Goal: Transaction & Acquisition: Purchase product/service

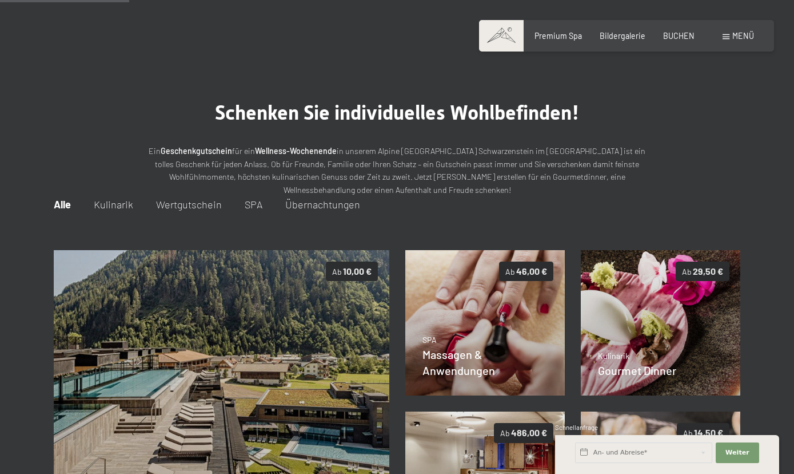
scroll to position [139, 0]
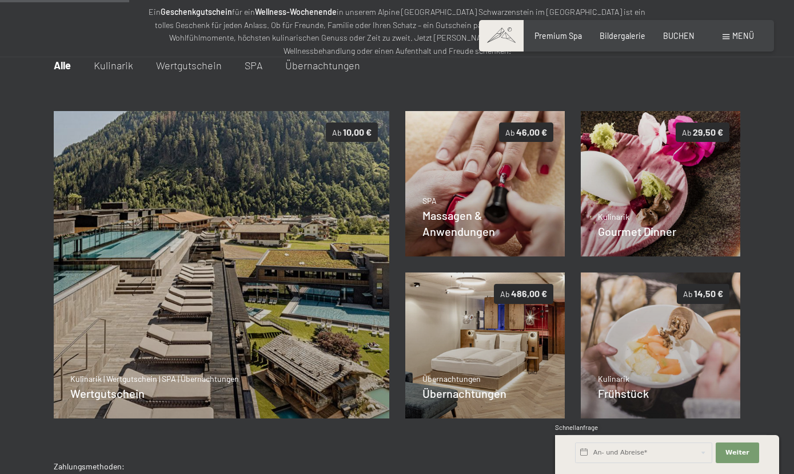
click at [181, 67] on span "Wertgutschein" at bounding box center [189, 65] width 66 height 13
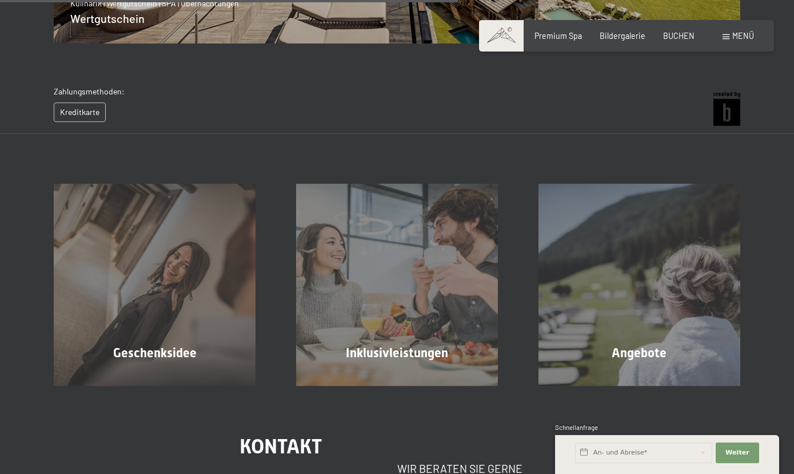
scroll to position [526, 0]
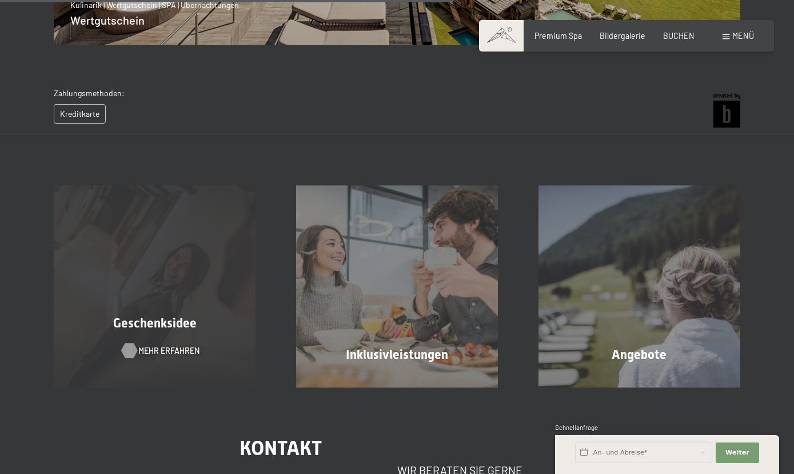
click at [150, 349] on span "Mehr erfahren" at bounding box center [168, 350] width 61 height 11
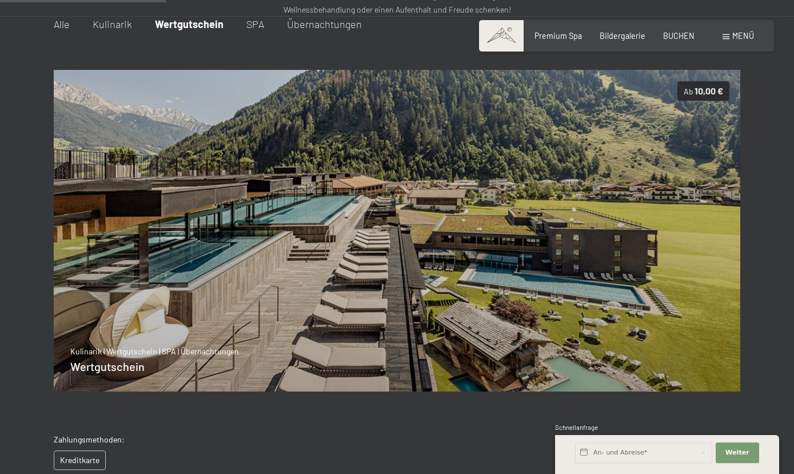
scroll to position [156, 0]
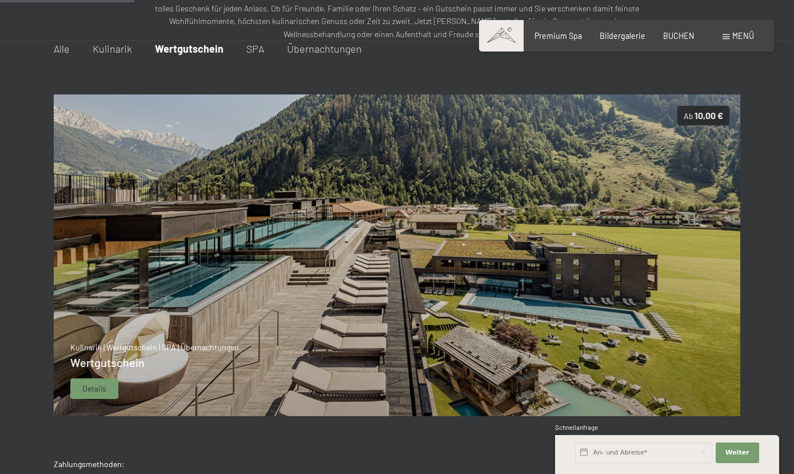
click at [94, 389] on span "Details" at bounding box center [94, 388] width 24 height 11
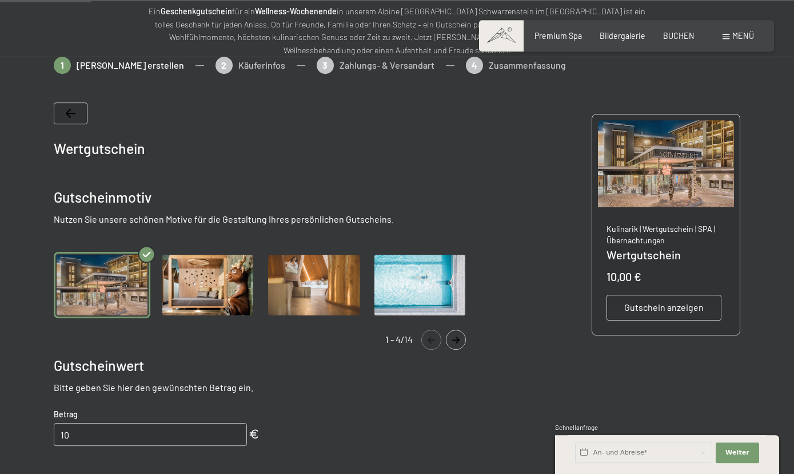
scroll to position [139, 0]
click at [295, 291] on img "Gallery" at bounding box center [313, 285] width 97 height 66
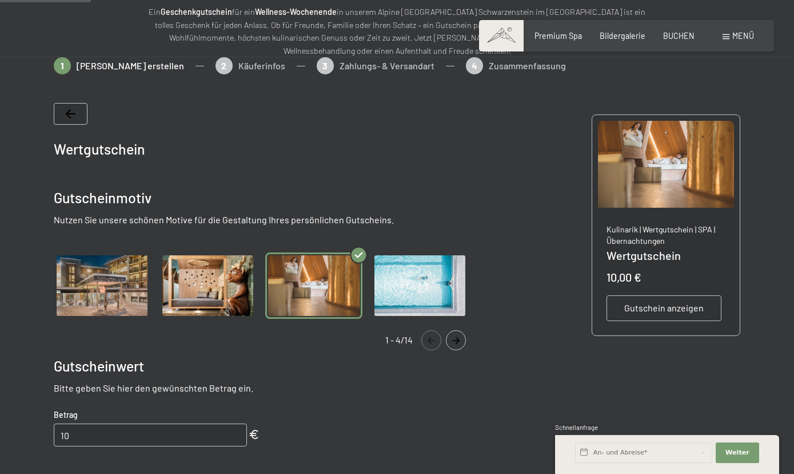
click at [458, 337] on icon "Navigate to next slide" at bounding box center [456, 340] width 19 height 7
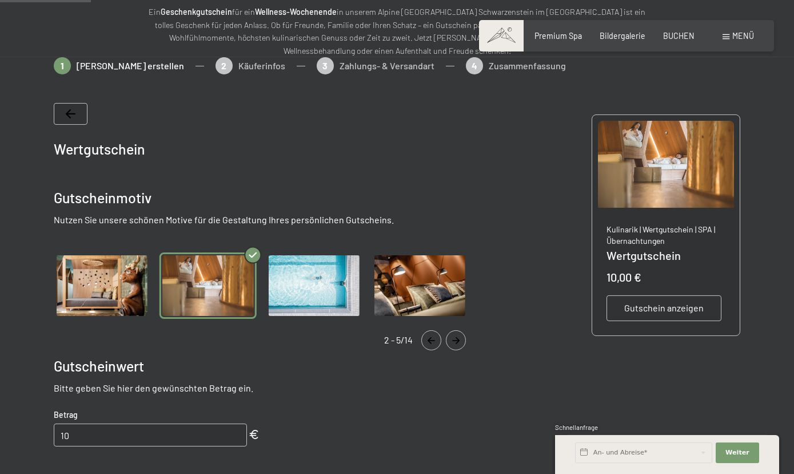
click at [458, 337] on icon "Navigate to next slide" at bounding box center [456, 340] width 19 height 7
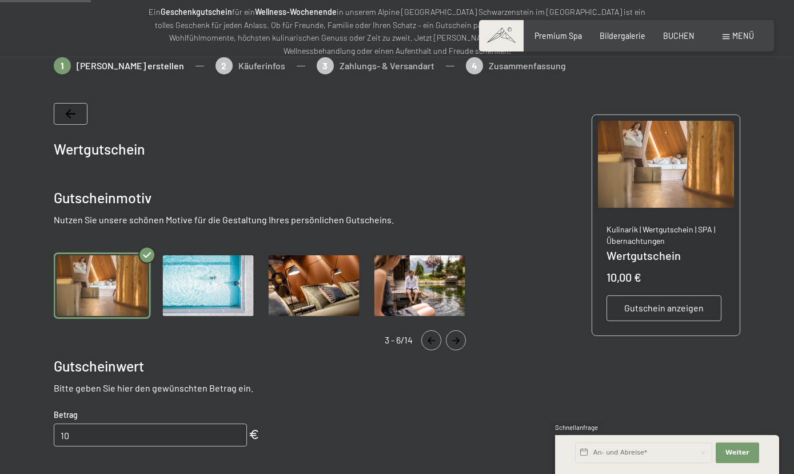
click at [458, 337] on icon "Navigate to next slide" at bounding box center [456, 340] width 19 height 7
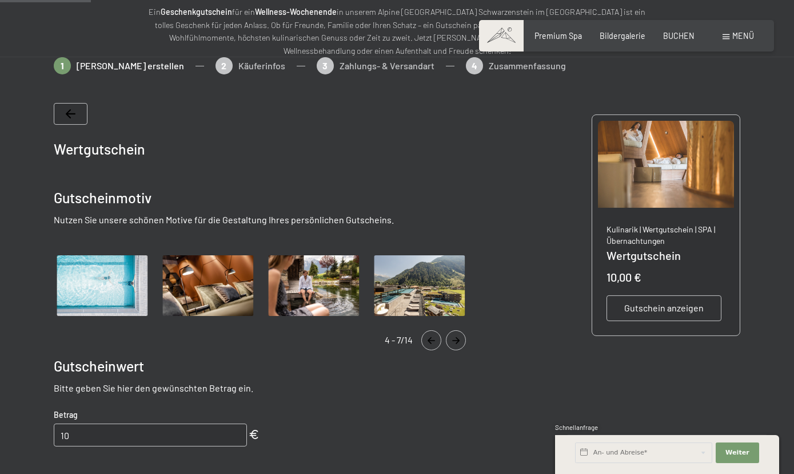
click at [458, 337] on icon "Navigate to next slide" at bounding box center [456, 340] width 19 height 7
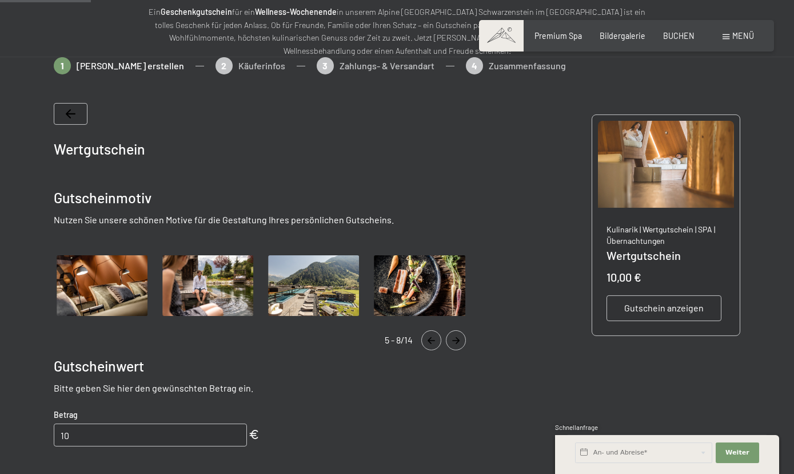
click at [458, 337] on icon "Navigate to next slide" at bounding box center [456, 340] width 19 height 7
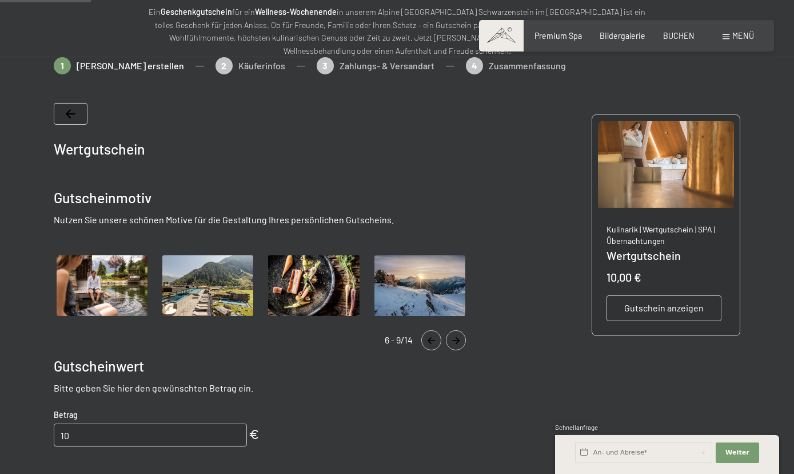
click at [202, 285] on img "Gallery" at bounding box center [208, 285] width 97 height 66
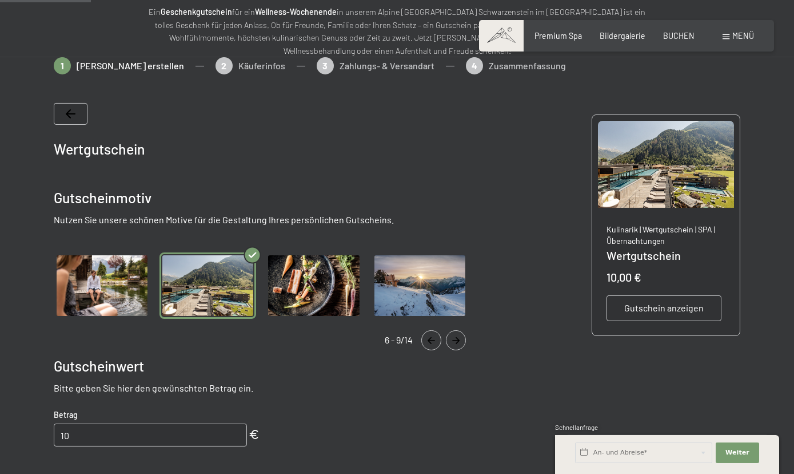
click at [454, 337] on icon "Navigate to next slide" at bounding box center [456, 340] width 19 height 7
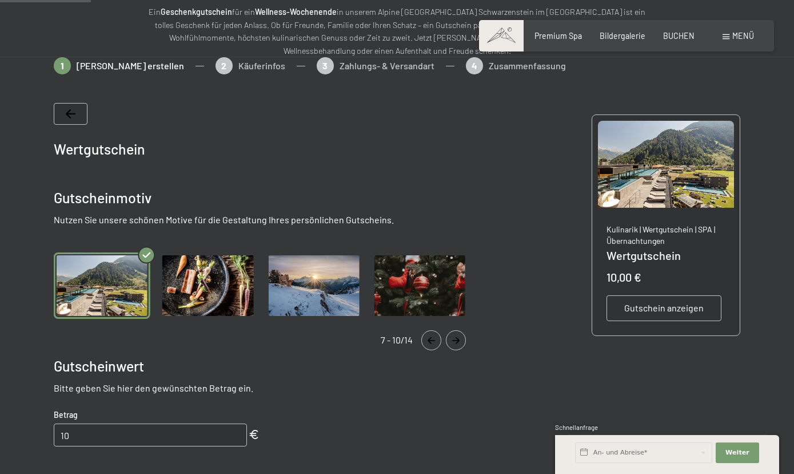
click at [454, 337] on icon "Navigate to next slide" at bounding box center [456, 340] width 19 height 7
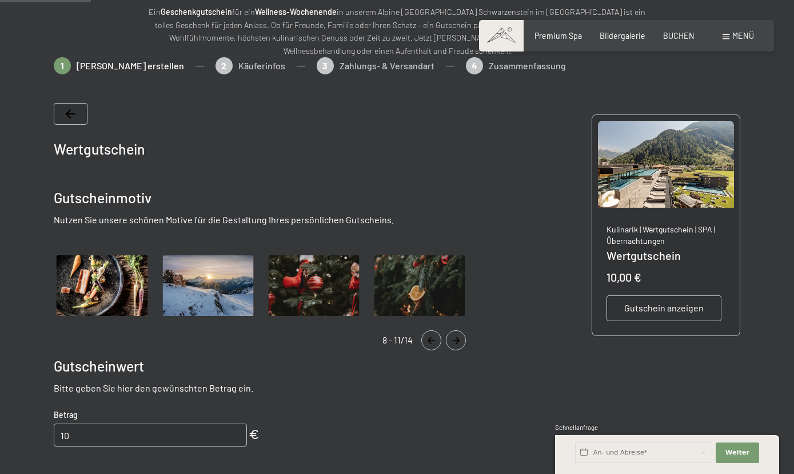
click at [454, 337] on icon "Navigate to next slide" at bounding box center [456, 340] width 19 height 7
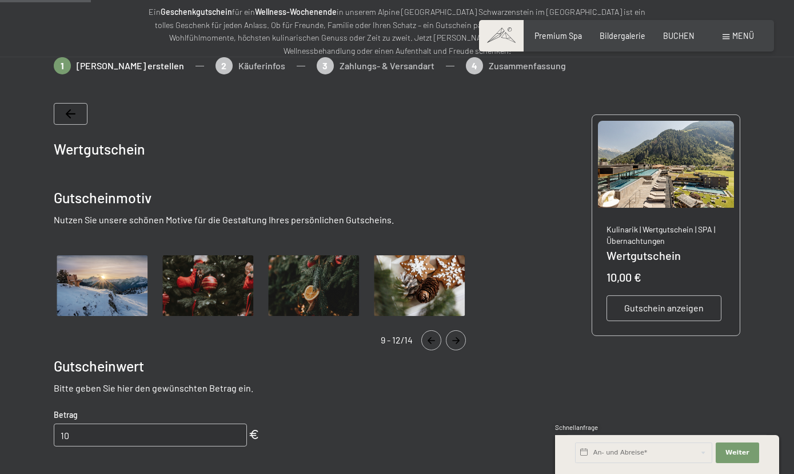
click at [454, 337] on icon "Navigate to next slide" at bounding box center [456, 340] width 19 height 7
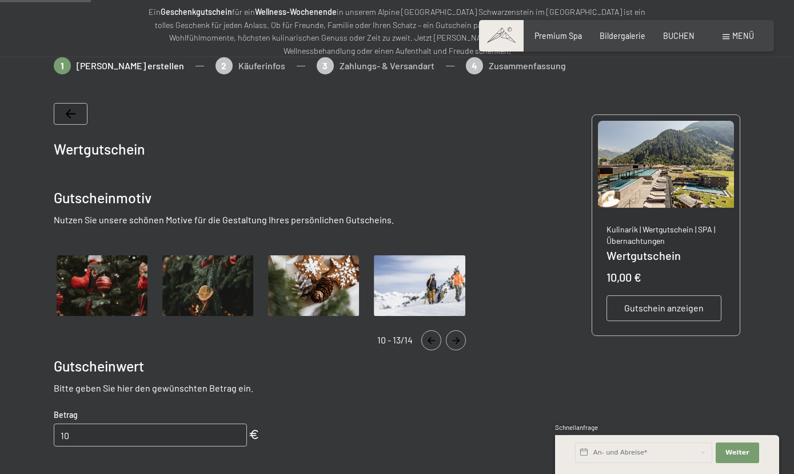
click at [454, 337] on icon "Navigate to next slide" at bounding box center [456, 340] width 19 height 7
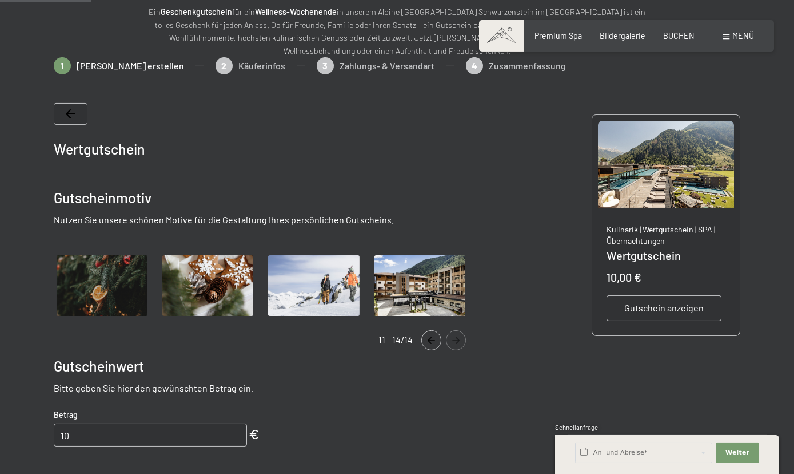
click at [454, 337] on icon "Navigate to next slide" at bounding box center [456, 340] width 19 height 7
click at [429, 339] on icon "Navigate to previous slide" at bounding box center [431, 340] width 7 height 7
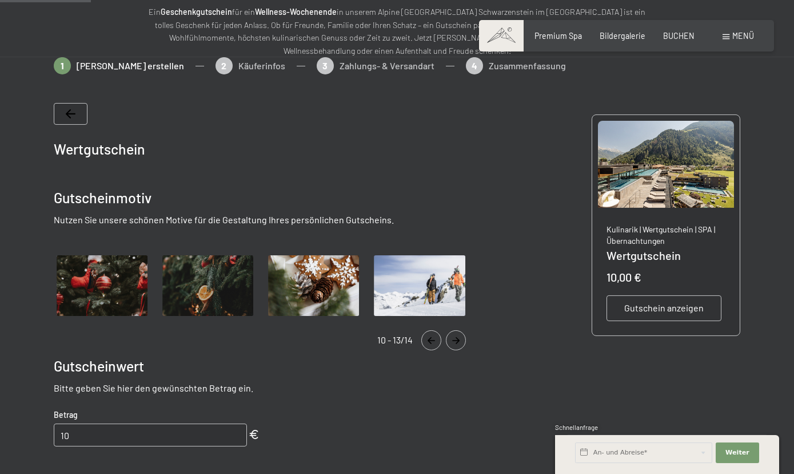
click at [429, 339] on icon "Navigate to previous slide" at bounding box center [431, 340] width 7 height 7
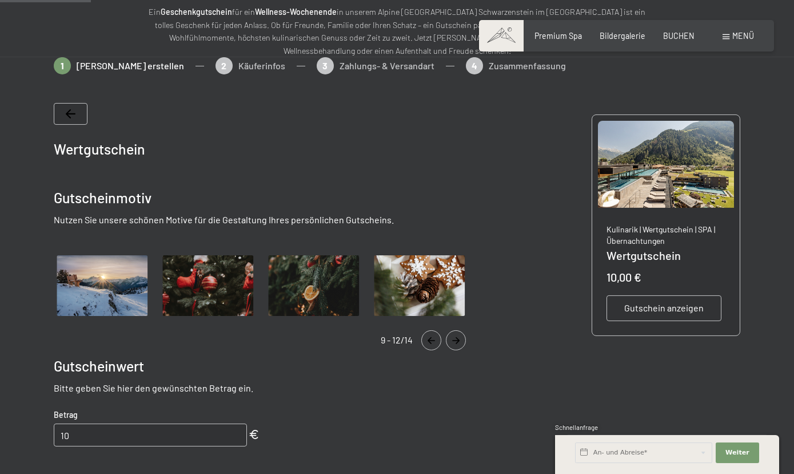
click at [429, 339] on icon "Navigate to previous slide" at bounding box center [431, 340] width 7 height 7
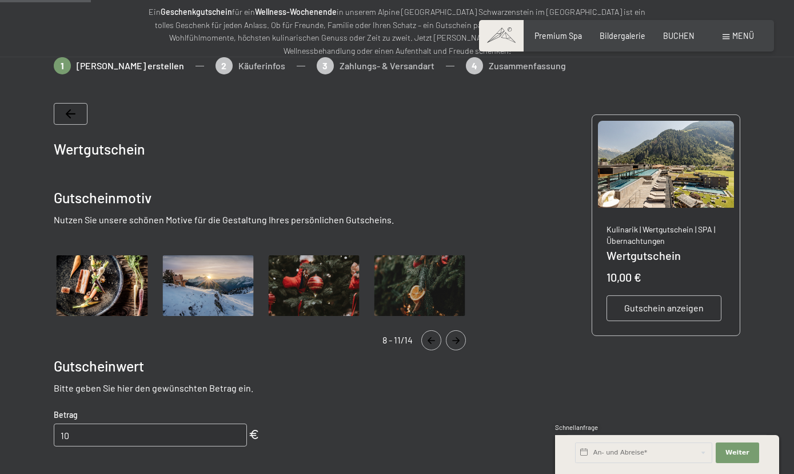
click at [429, 339] on icon "Navigate to previous slide" at bounding box center [431, 340] width 7 height 7
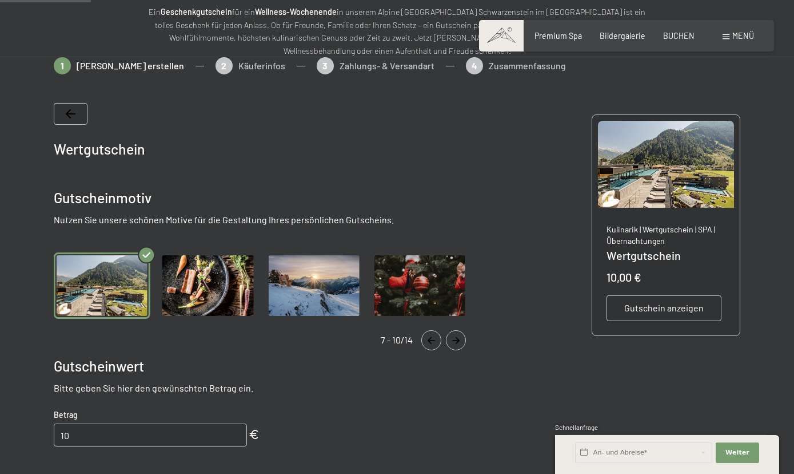
click at [429, 339] on icon "Navigate to previous slide" at bounding box center [431, 340] width 7 height 7
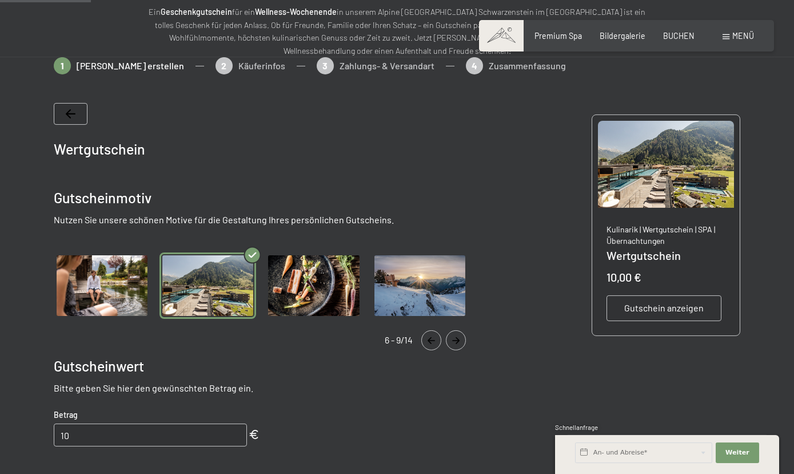
click at [429, 339] on icon "Navigate to previous slide" at bounding box center [431, 340] width 7 height 7
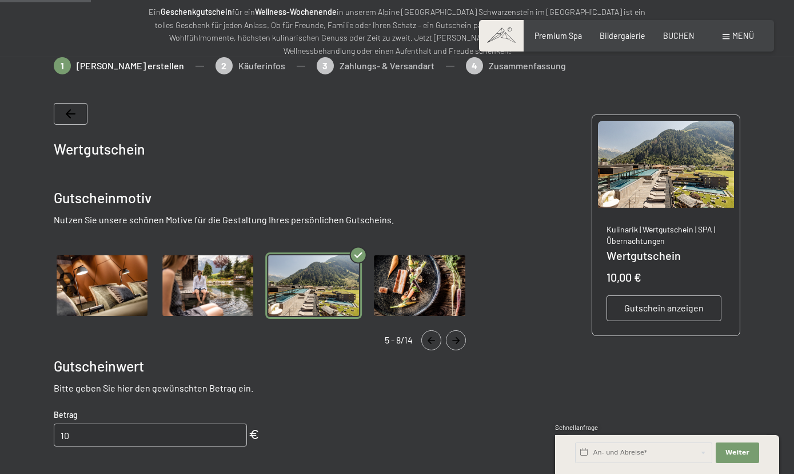
click at [312, 293] on img "Gallery" at bounding box center [313, 285] width 97 height 66
click at [453, 340] on icon "Navigate to next slide" at bounding box center [456, 340] width 19 height 7
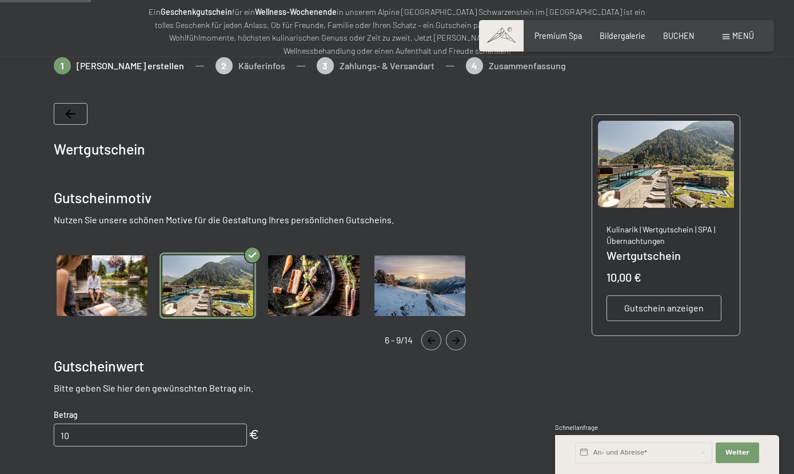
click at [453, 340] on icon "Navigate to next slide" at bounding box center [456, 340] width 19 height 7
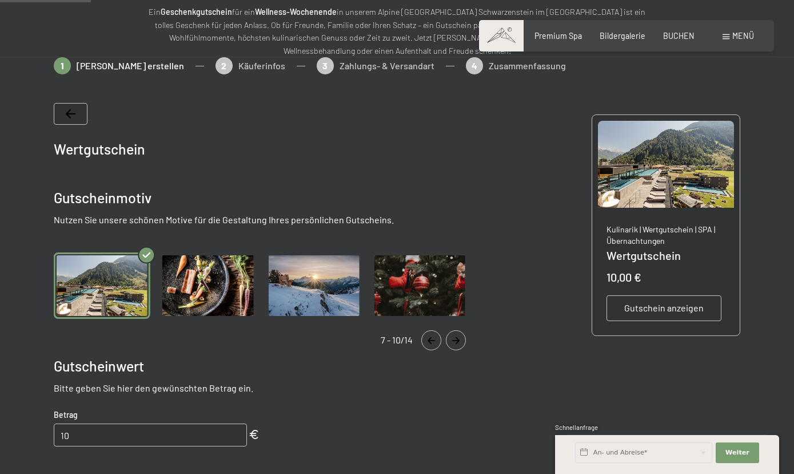
click at [100, 436] on input "10" at bounding box center [150, 434] width 193 height 23
type input "1"
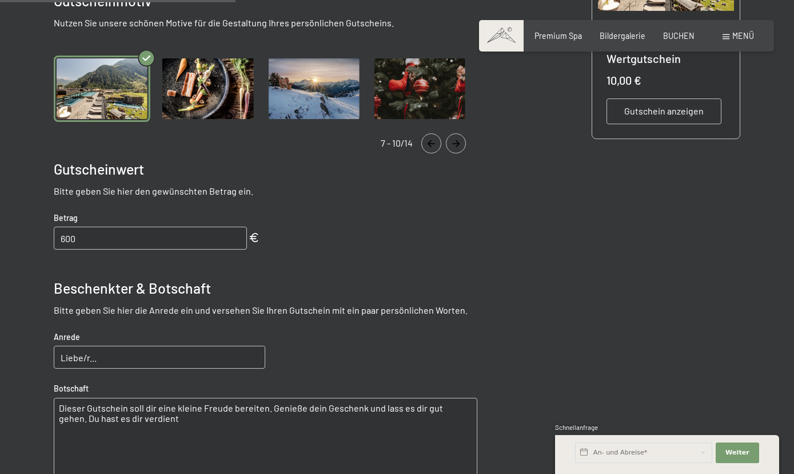
scroll to position [383, 0]
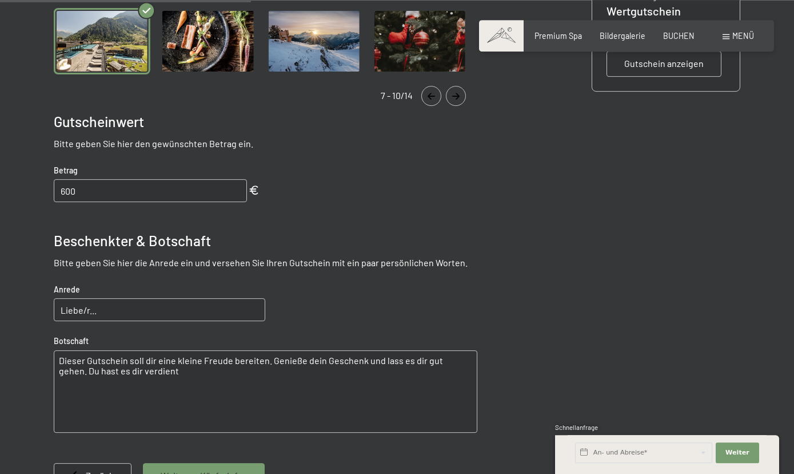
type input "600"
click at [105, 313] on input "Liebe/r..." at bounding box center [160, 309] width 212 height 23
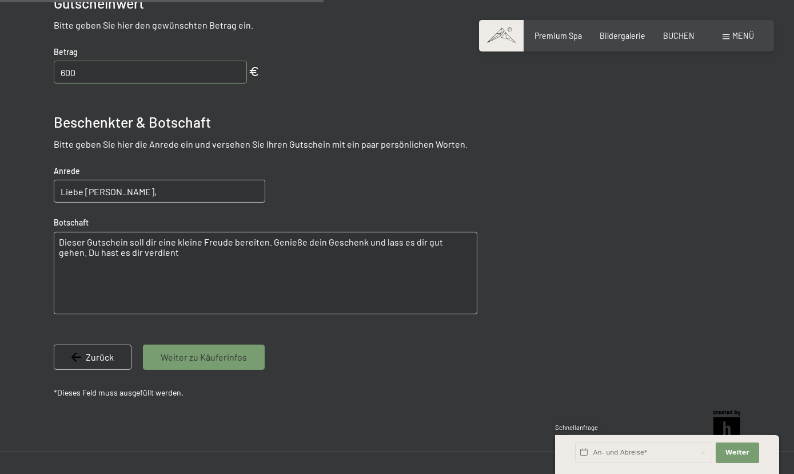
scroll to position [511, 0]
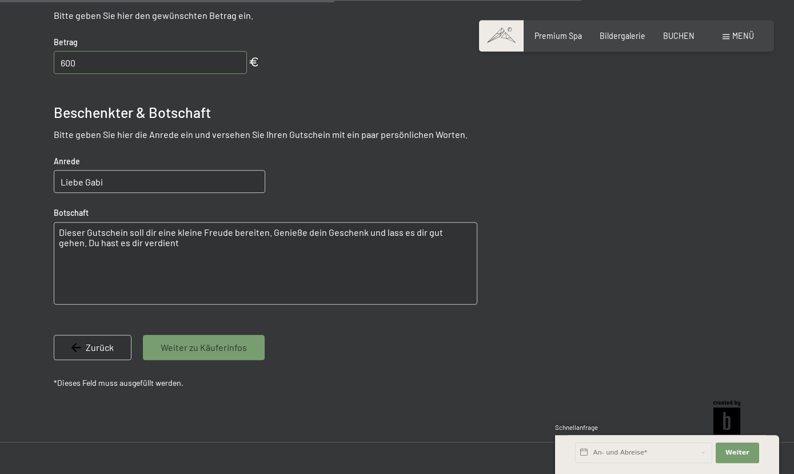
type input "Liebe Gabi"
click at [61, 233] on textarea "Dieser Gutschein soll dir eine kleine Freude bereiten. Genieße dein Geschenk un…" at bounding box center [266, 263] width 424 height 82
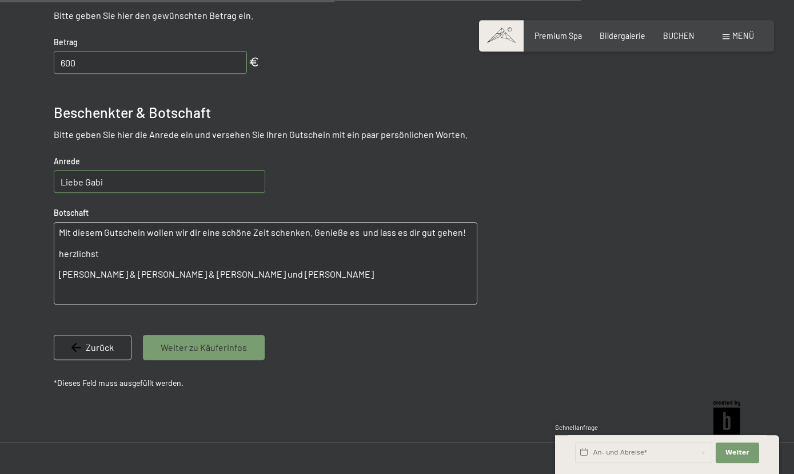
scroll to position [4, 0]
type textarea "Mit diesem Gutschein wollen wir dir eine schöne Zeit schenken. Genieße es und l…"
click at [181, 343] on span "Weiter zu Käuferinfos" at bounding box center [204, 347] width 86 height 13
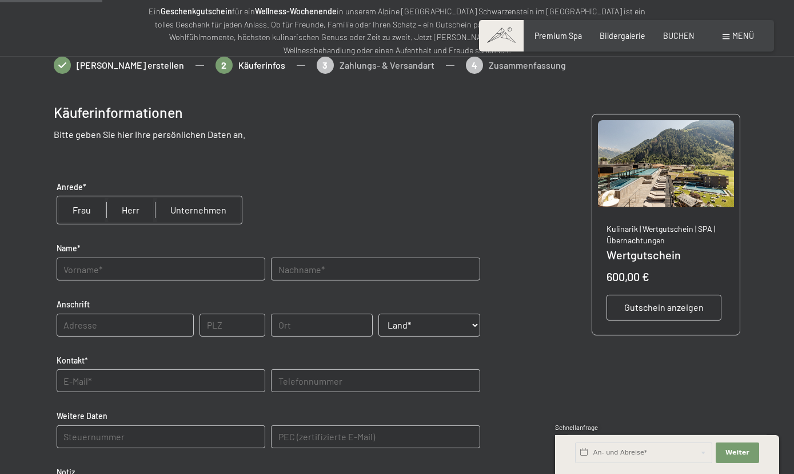
scroll to position [139, 0]
click at [130, 212] on input "radio" at bounding box center [130, 210] width 49 height 27
radio input "true"
click at [114, 271] on input "text" at bounding box center [161, 269] width 209 height 23
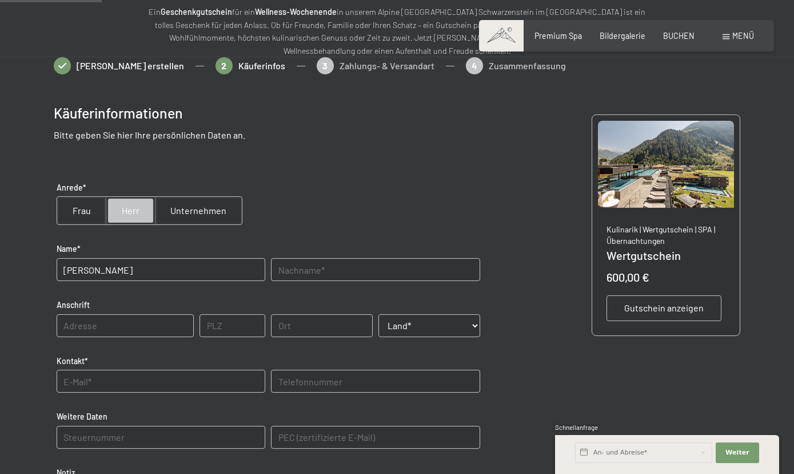
type input "Kaspar"
type input "Fuchs"
type input "Lofererstraße"
type input "99"
type input "5"
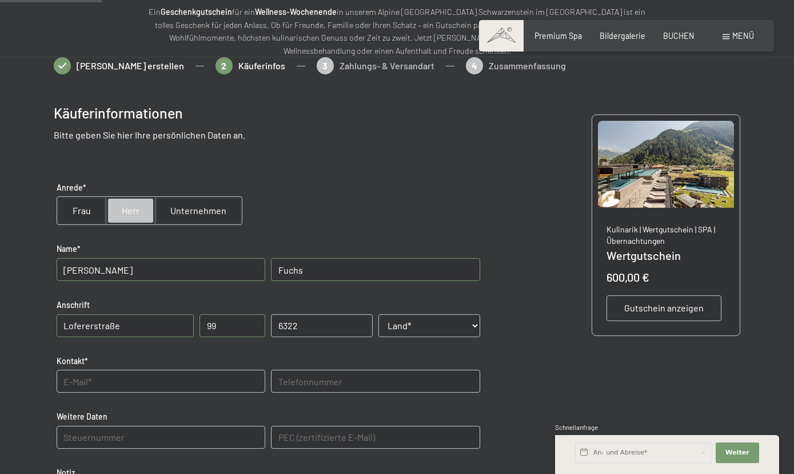
type input "6322"
select select "AUT"
click option "Österreich" at bounding box center [0, 0] width 0 height 0
click at [138, 377] on input "text" at bounding box center [161, 380] width 209 height 23
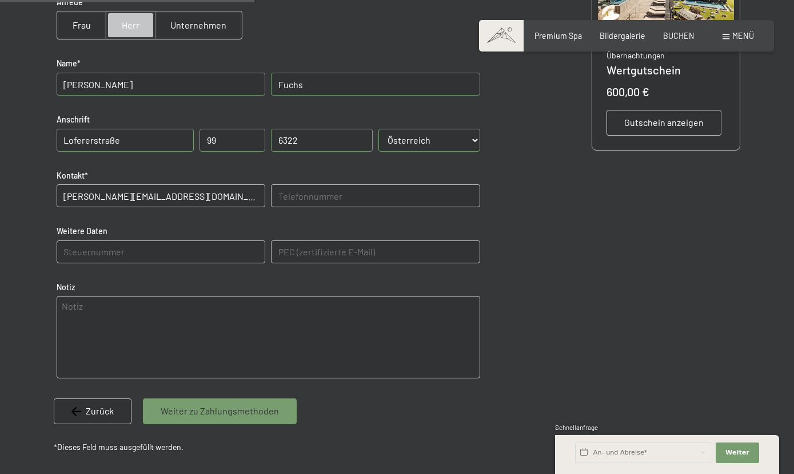
scroll to position [386, 0]
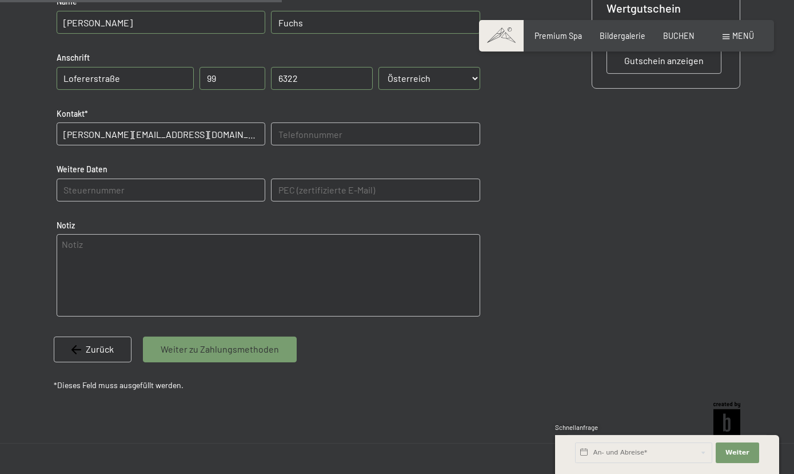
type input "k.fuchs@getraenke-fuchs.at"
click at [208, 347] on span "Weiter zu Zahlungsmethoden" at bounding box center [220, 349] width 118 height 13
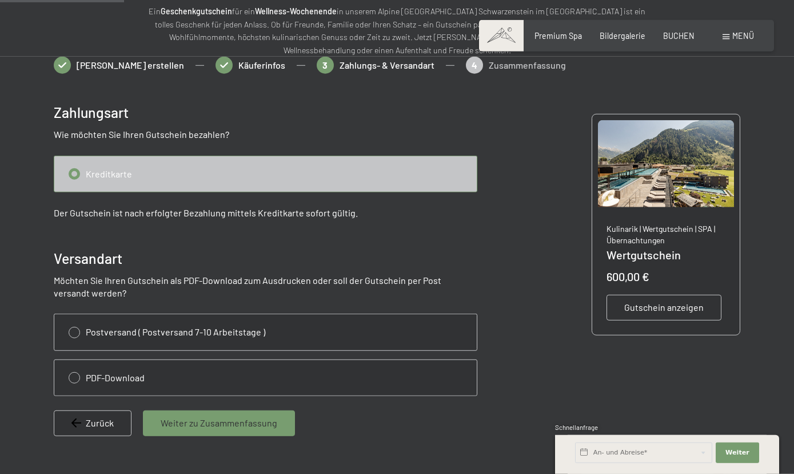
scroll to position [139, 0]
click at [74, 379] on input "radio" at bounding box center [265, 377] width 423 height 35
radio input "true"
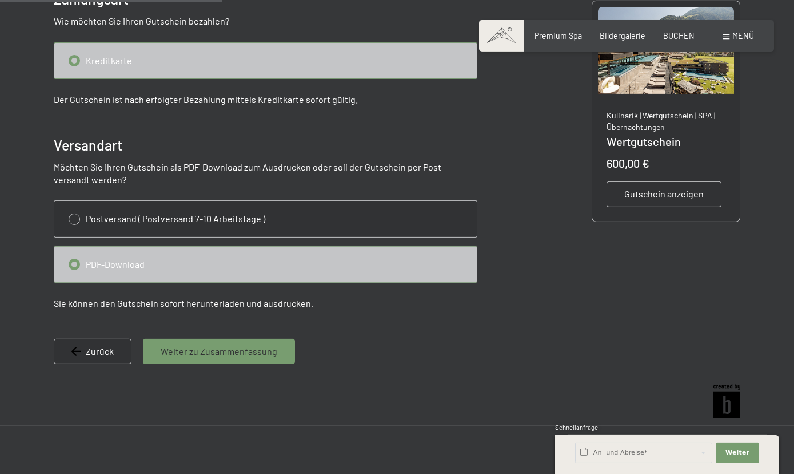
scroll to position [263, 0]
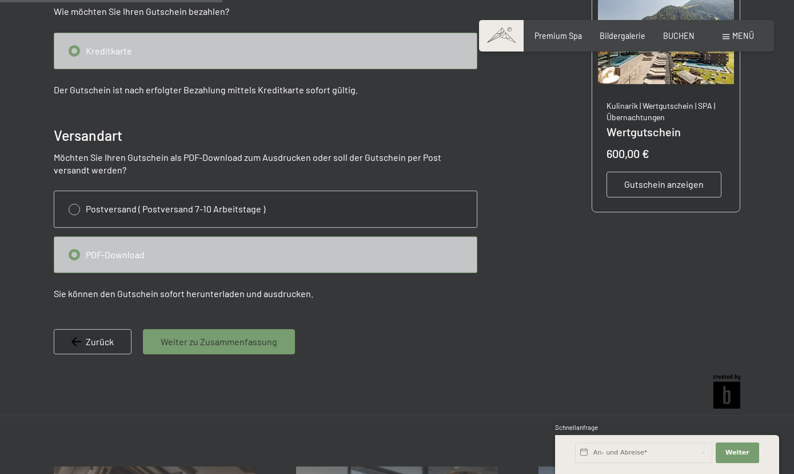
click at [212, 341] on span "Weiter zu Zusammenfassung" at bounding box center [219, 341] width 117 height 13
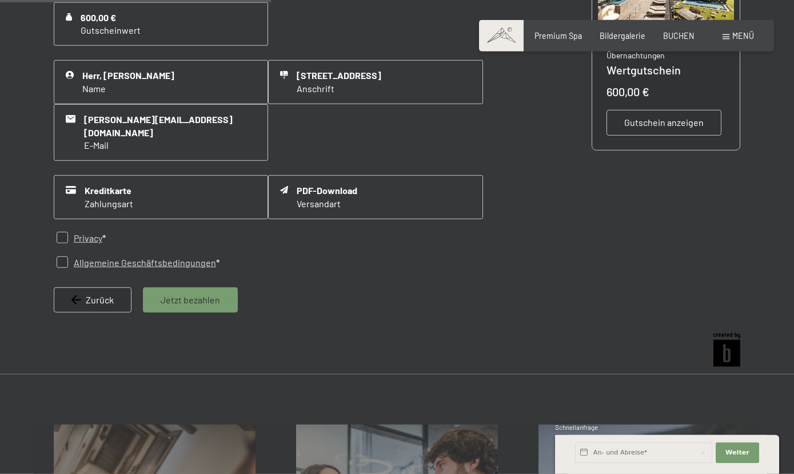
scroll to position [324, 0]
click at [63, 232] on input "checkbox" at bounding box center [62, 237] width 11 height 11
checkbox input "true"
click at [63, 256] on input "checkbox" at bounding box center [62, 261] width 11 height 11
checkbox input "true"
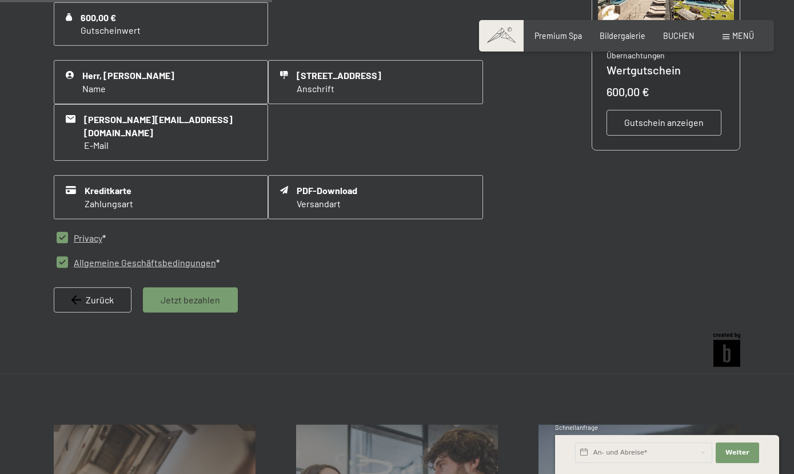
click at [190, 293] on span "Jetzt bezahlen" at bounding box center [190, 299] width 59 height 13
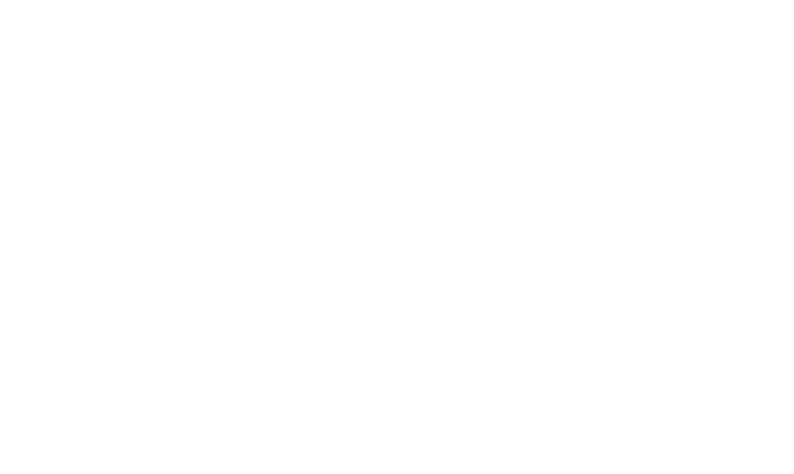
scroll to position [0, 0]
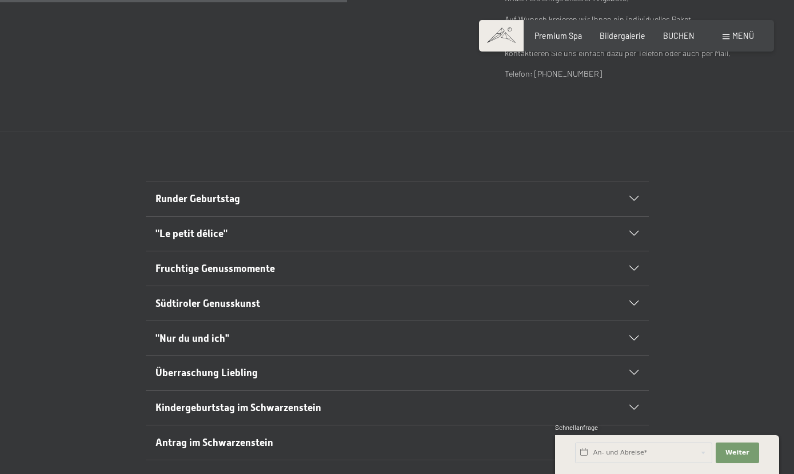
scroll to position [556, 0]
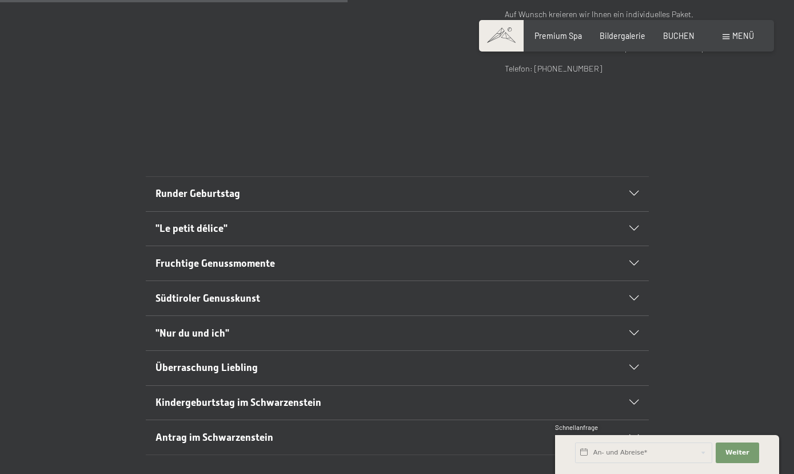
click at [634, 194] on icon at bounding box center [634, 193] width 9 height 5
